Goal: Transaction & Acquisition: Purchase product/service

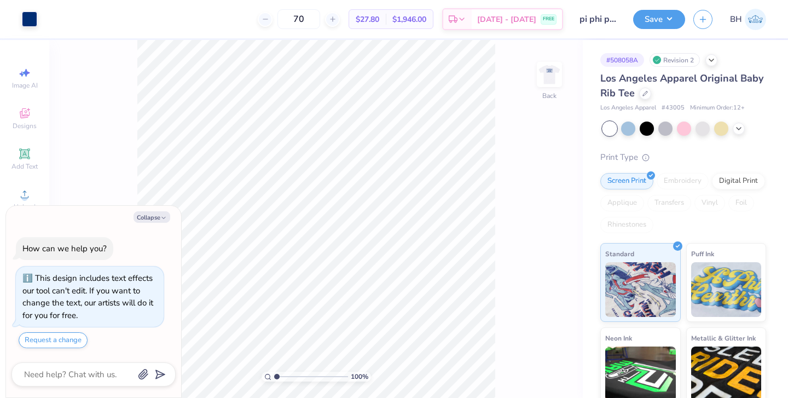
click at [557, 80] on img at bounding box center [550, 74] width 22 height 22
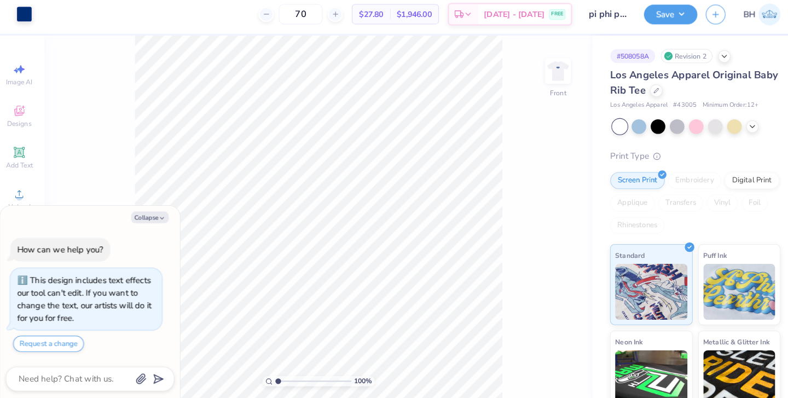
type textarea "x"
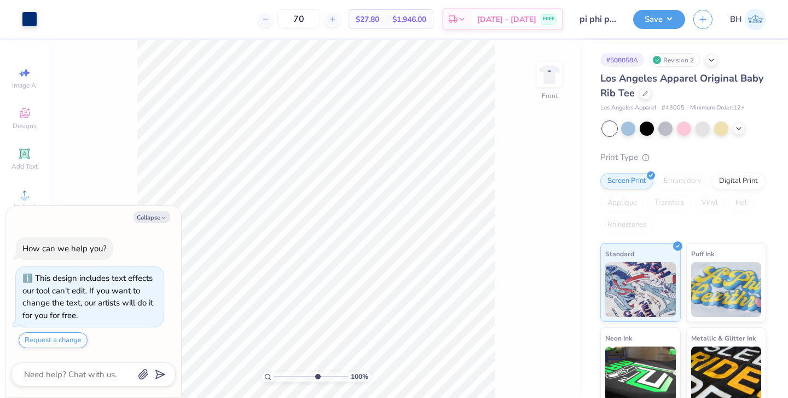
type input "6.4"
click at [316, 376] on input "range" at bounding box center [311, 377] width 74 height 10
type textarea "x"
type input "1.93"
drag, startPoint x: 316, startPoint y: 374, endPoint x: 284, endPoint y: 372, distance: 32.4
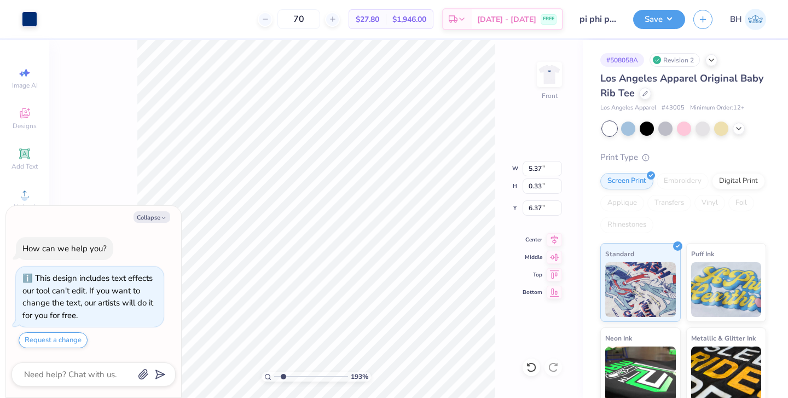
click at [284, 373] on input "range" at bounding box center [311, 377] width 74 height 10
type textarea "x"
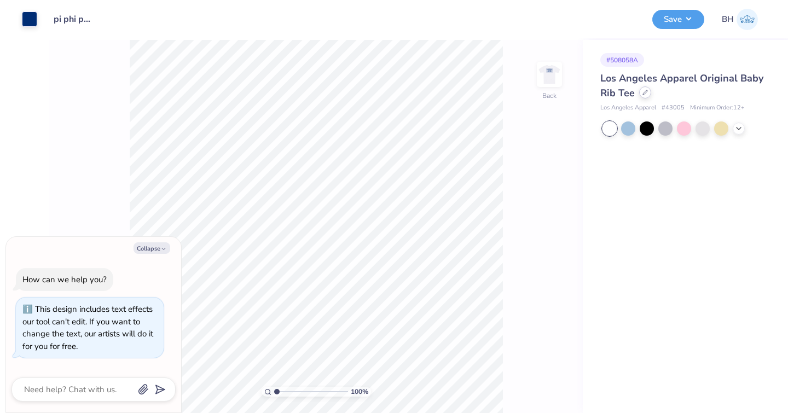
click at [644, 96] on div at bounding box center [645, 92] width 12 height 12
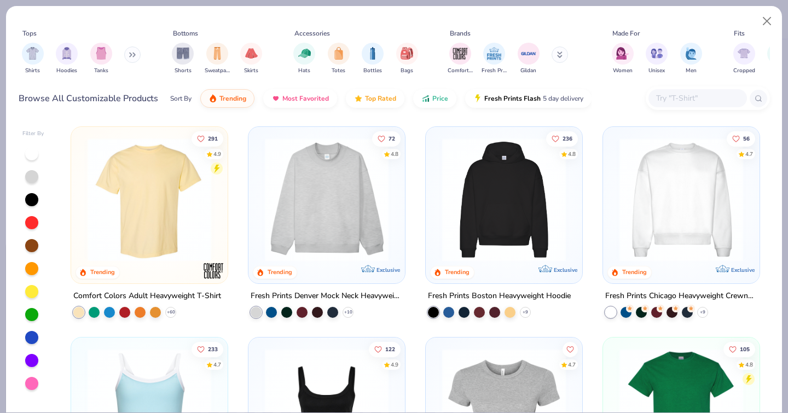
click at [205, 177] on img at bounding box center [149, 200] width 135 height 124
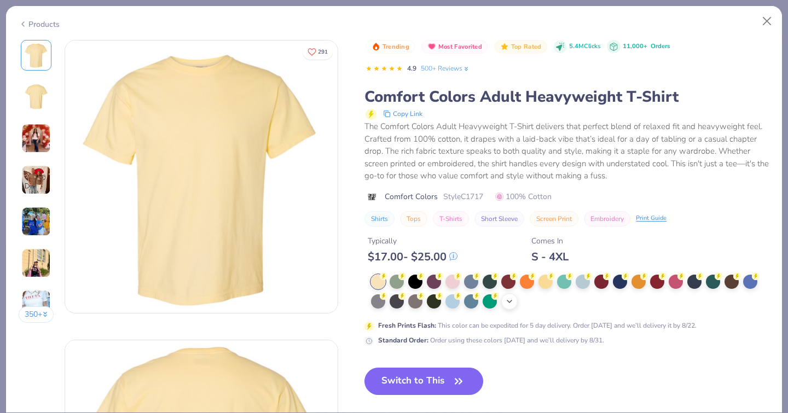
click at [501, 293] on div "+ 38" at bounding box center [509, 301] width 16 height 16
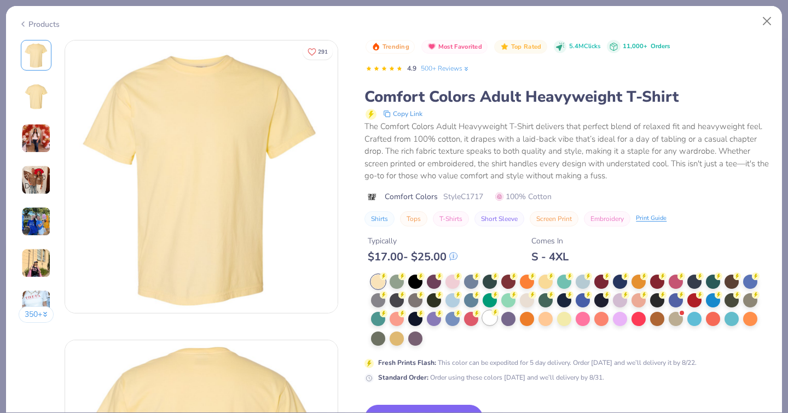
click at [483, 311] on div at bounding box center [490, 318] width 14 height 14
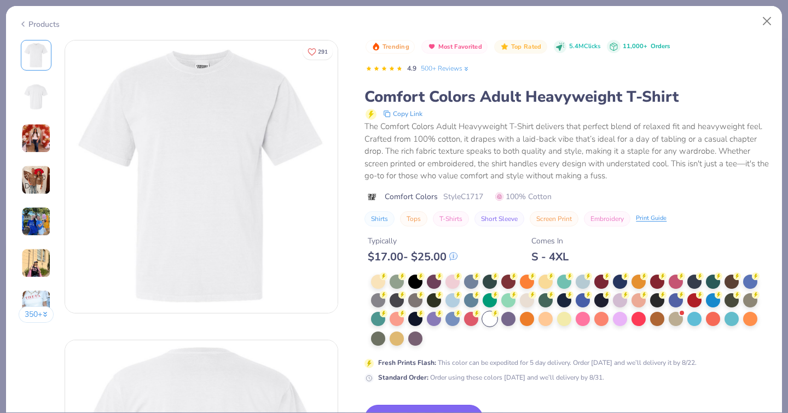
click at [365, 405] on button "Switch to This" at bounding box center [424, 418] width 119 height 27
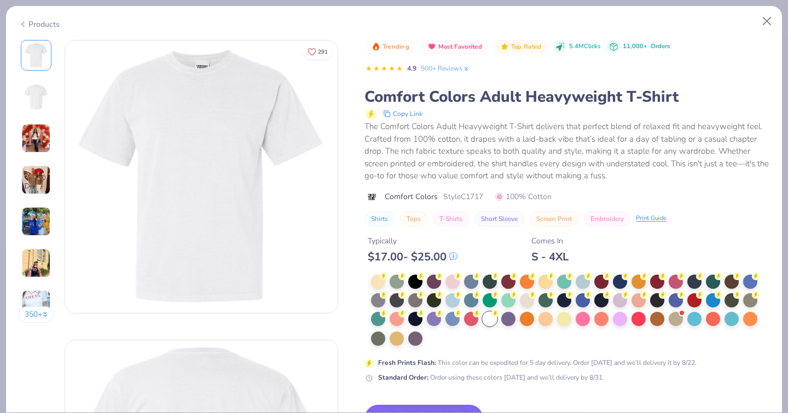
click at [388, 405] on button "Switch to This" at bounding box center [424, 418] width 119 height 27
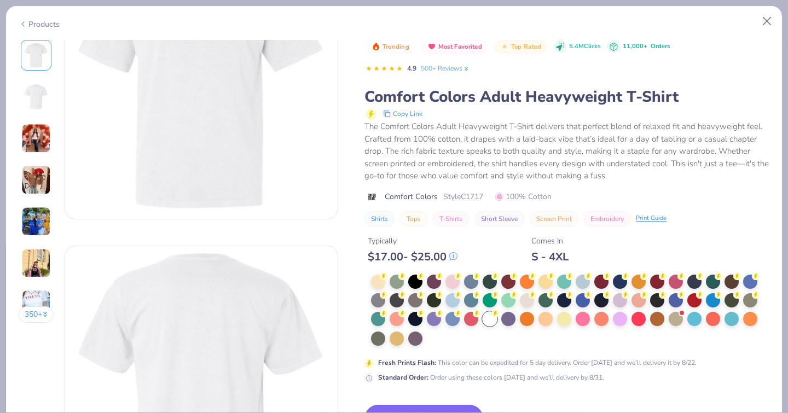
scroll to position [155, 0]
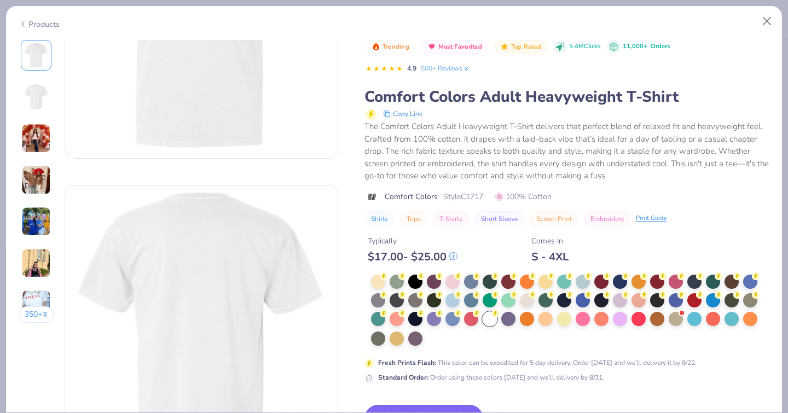
click at [368, 405] on button "Switch to This" at bounding box center [424, 418] width 119 height 27
click at [365, 405] on button "Switch to This" at bounding box center [424, 418] width 119 height 27
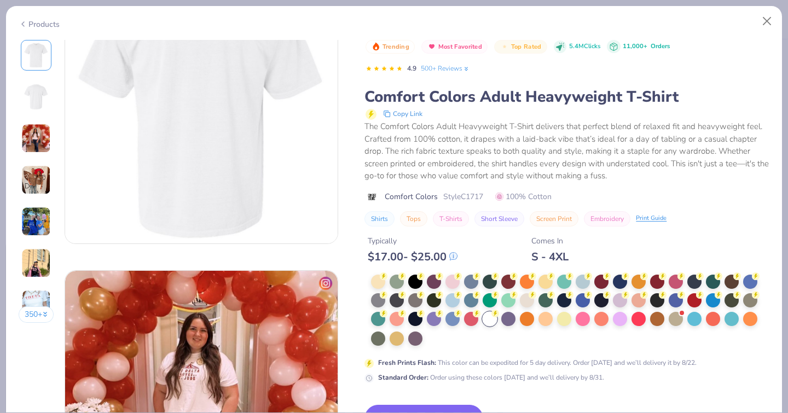
scroll to position [390, 0]
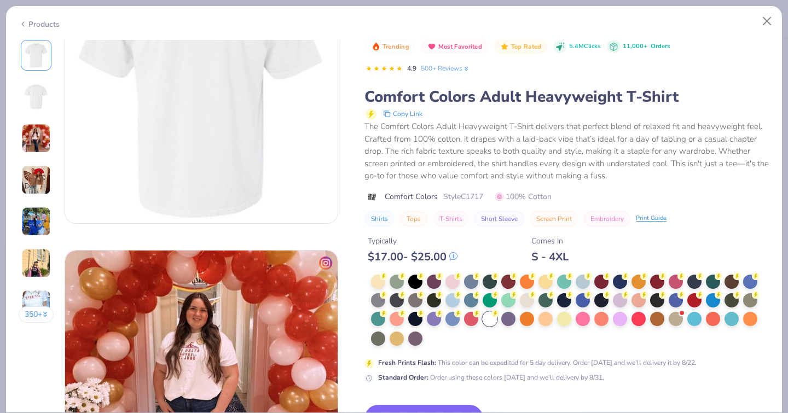
click at [530, 211] on button "Screen Print" at bounding box center [554, 218] width 49 height 15
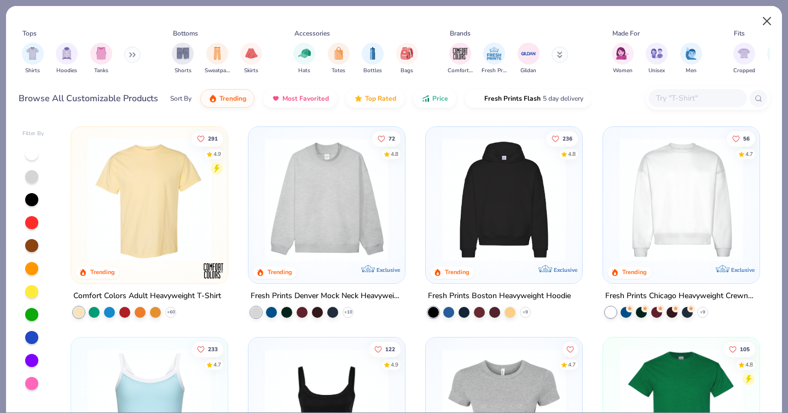
click at [765, 17] on button "Close" at bounding box center [767, 21] width 21 height 21
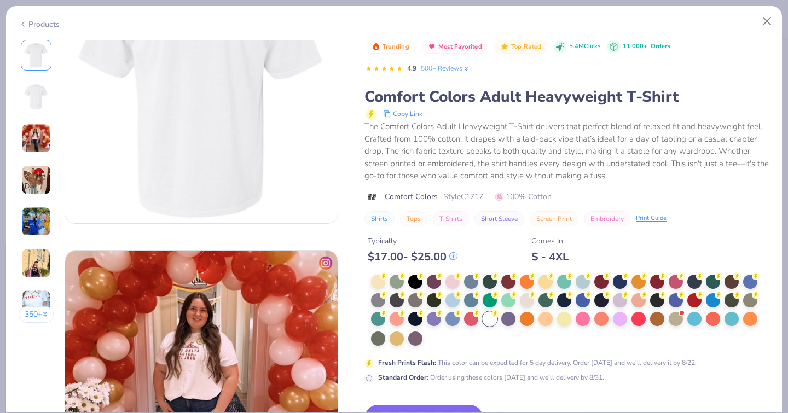
click at [365, 405] on button "Switch to This" at bounding box center [424, 418] width 119 height 27
click at [765, 20] on button "Close" at bounding box center [767, 21] width 21 height 21
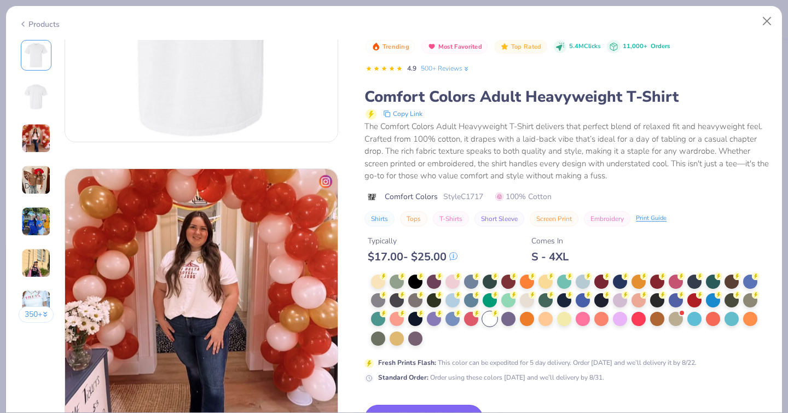
click at [365, 405] on button "Switch to This" at bounding box center [424, 418] width 119 height 27
click at [767, 19] on button "Close" at bounding box center [767, 21] width 21 height 21
type textarea "x"
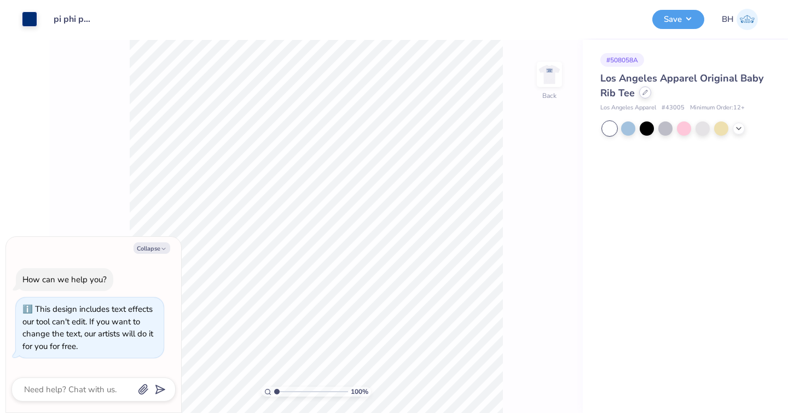
click at [644, 92] on icon at bounding box center [645, 92] width 4 height 4
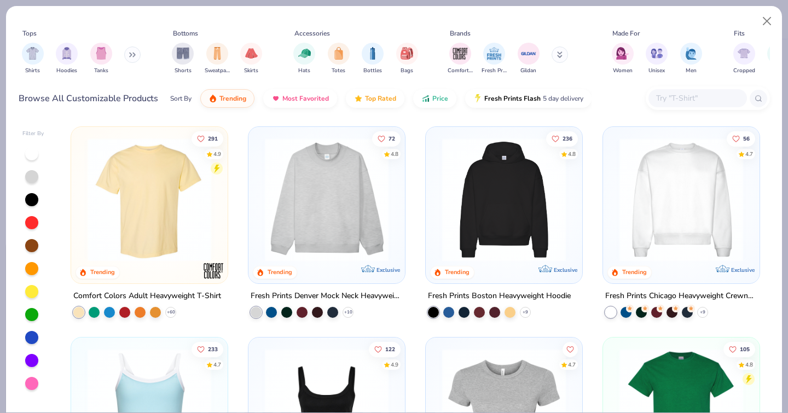
click at [189, 200] on img at bounding box center [149, 200] width 135 height 124
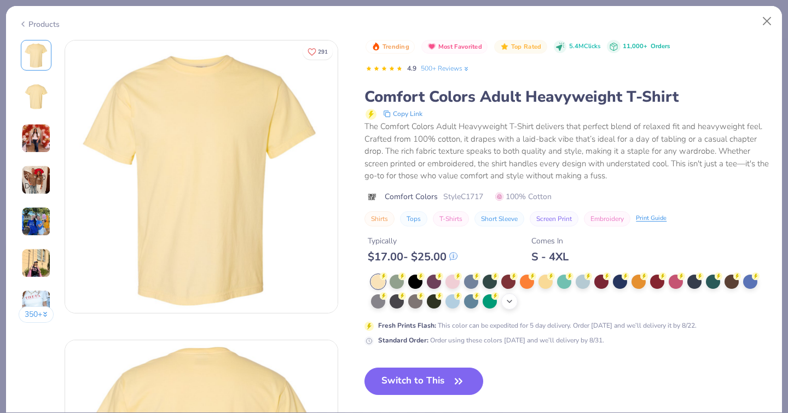
click at [505, 297] on icon at bounding box center [509, 301] width 9 height 9
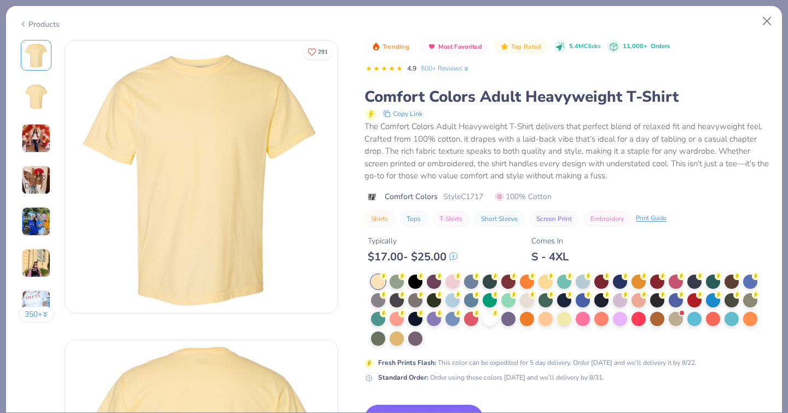
click at [483, 312] on div at bounding box center [490, 319] width 14 height 14
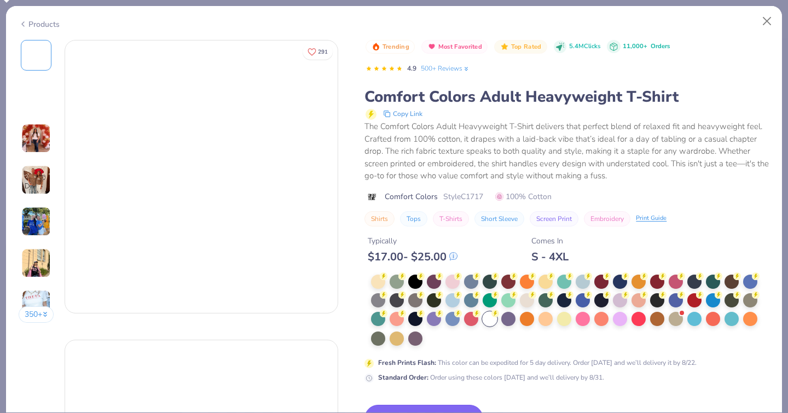
click at [365, 405] on button "Switch to This" at bounding box center [424, 418] width 119 height 27
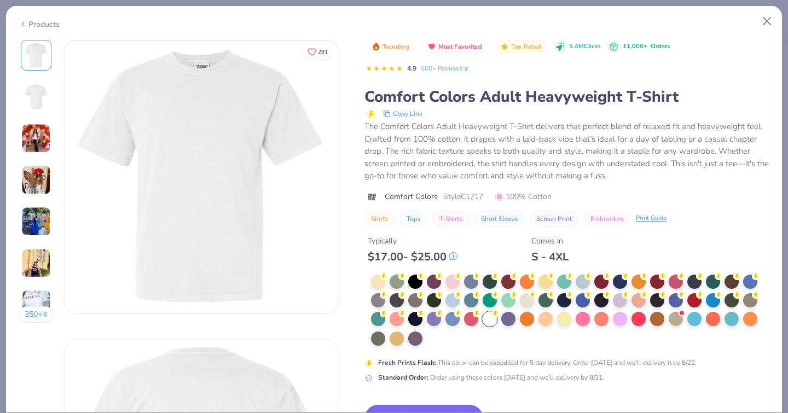
type textarea "x"
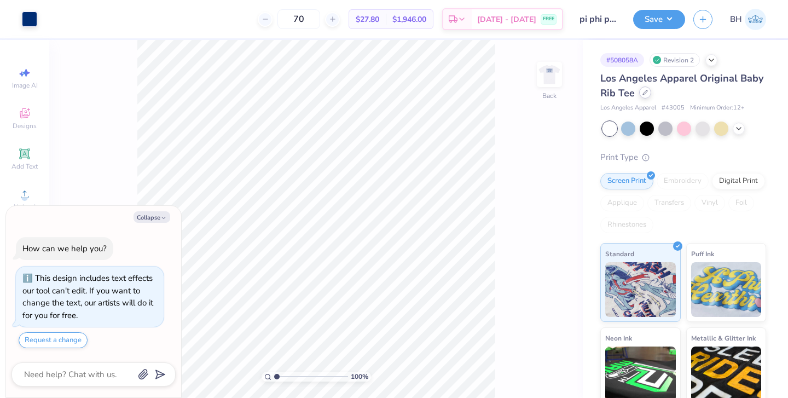
click at [645, 96] on div at bounding box center [645, 92] width 12 height 12
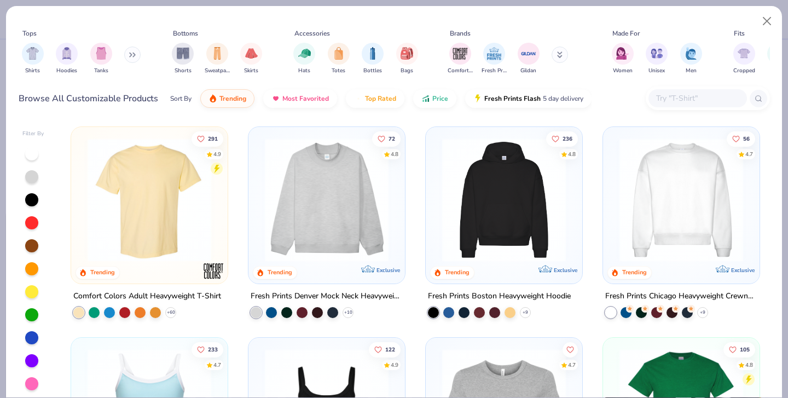
click at [156, 198] on img at bounding box center [149, 200] width 135 height 124
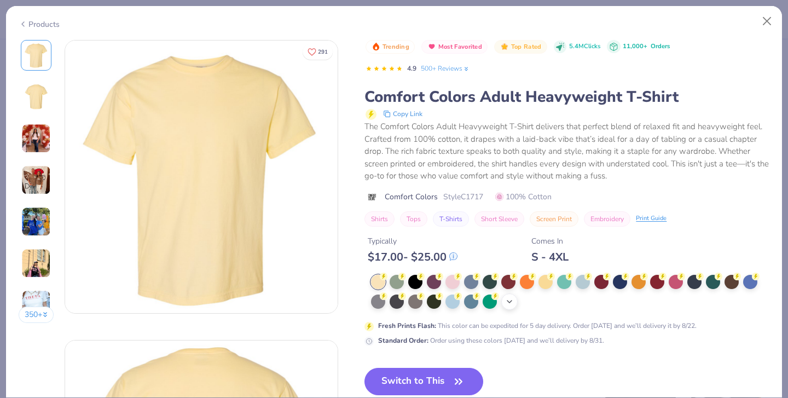
click at [507, 300] on polyline at bounding box center [509, 301] width 4 height 2
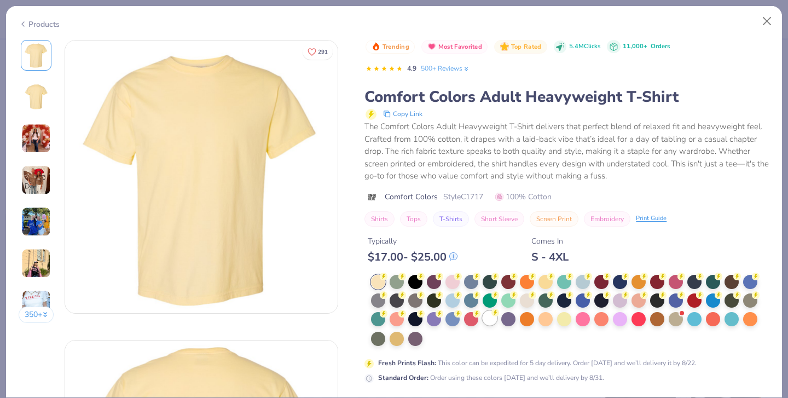
click at [483, 311] on div at bounding box center [490, 318] width 14 height 14
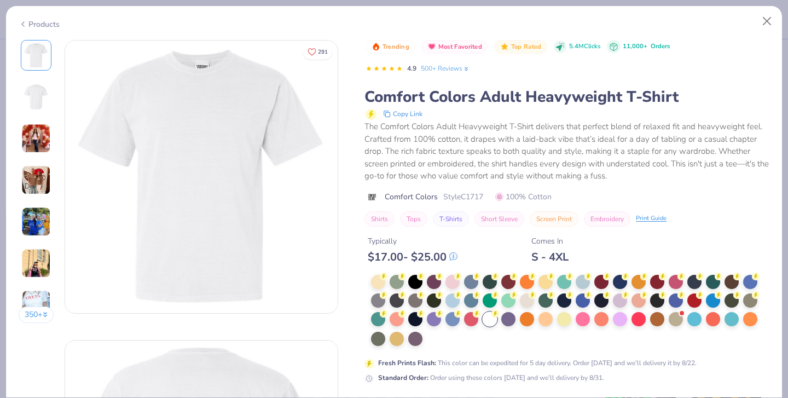
type textarea "x"
